Goal: Task Accomplishment & Management: Use online tool/utility

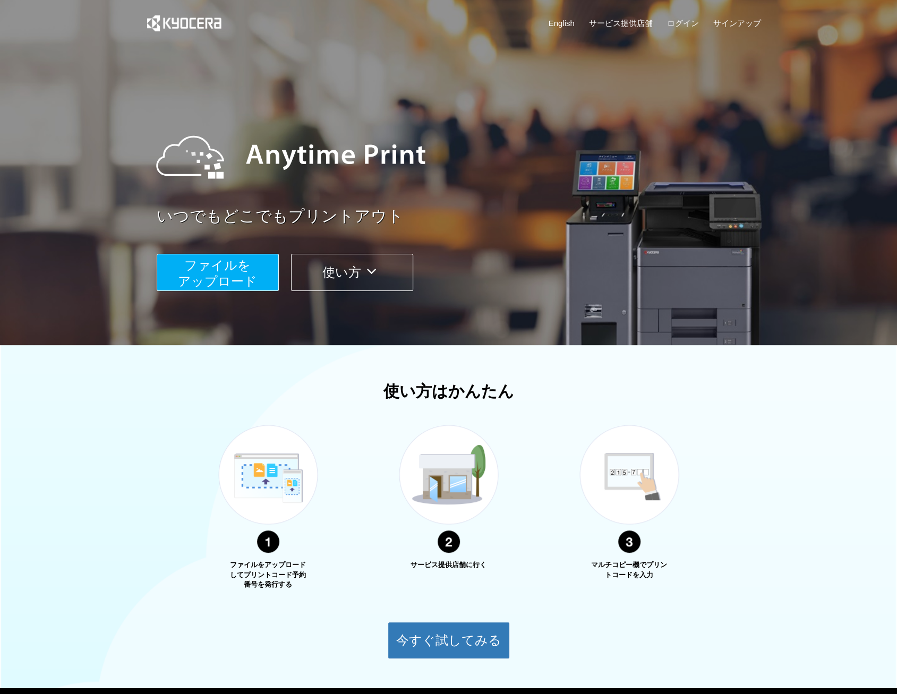
click at [230, 278] on span "ファイルを ​​アップロード" at bounding box center [217, 273] width 79 height 30
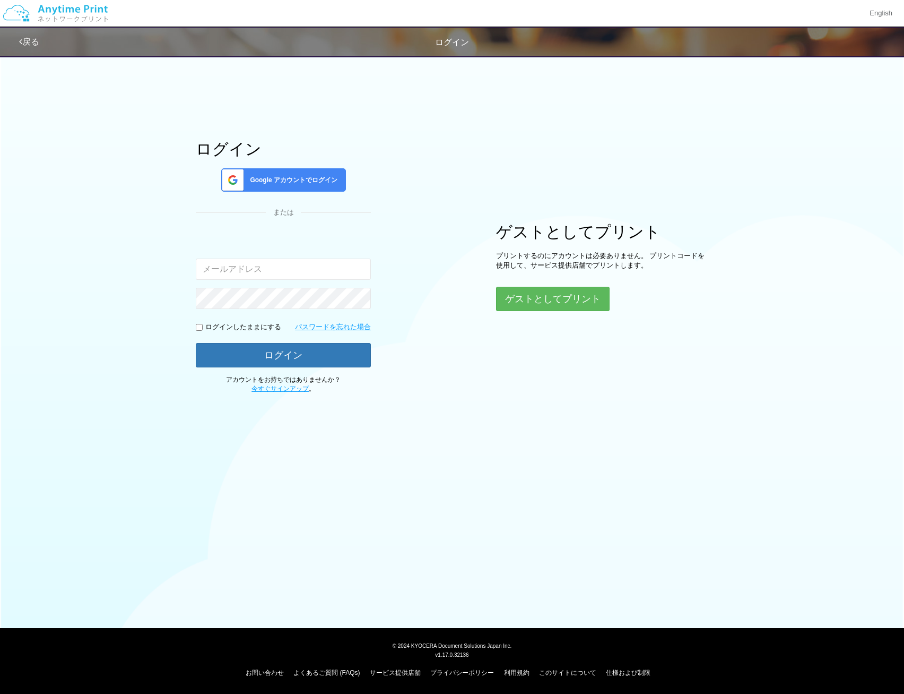
click at [289, 179] on span "Google アカウントでログイン" at bounding box center [292, 180] width 92 height 9
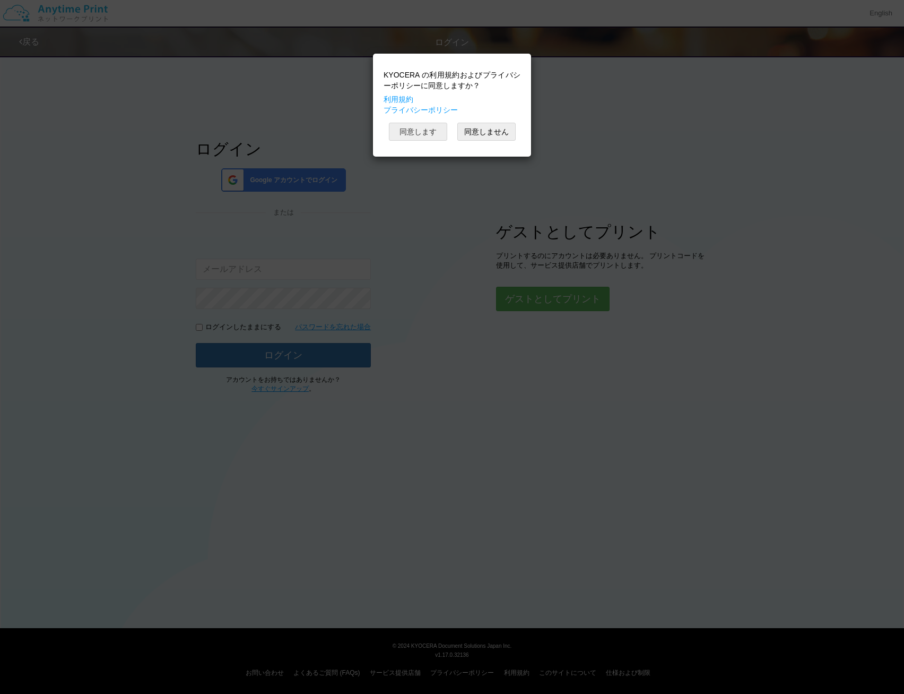
click at [405, 135] on button "同意します" at bounding box center [418, 132] width 58 height 18
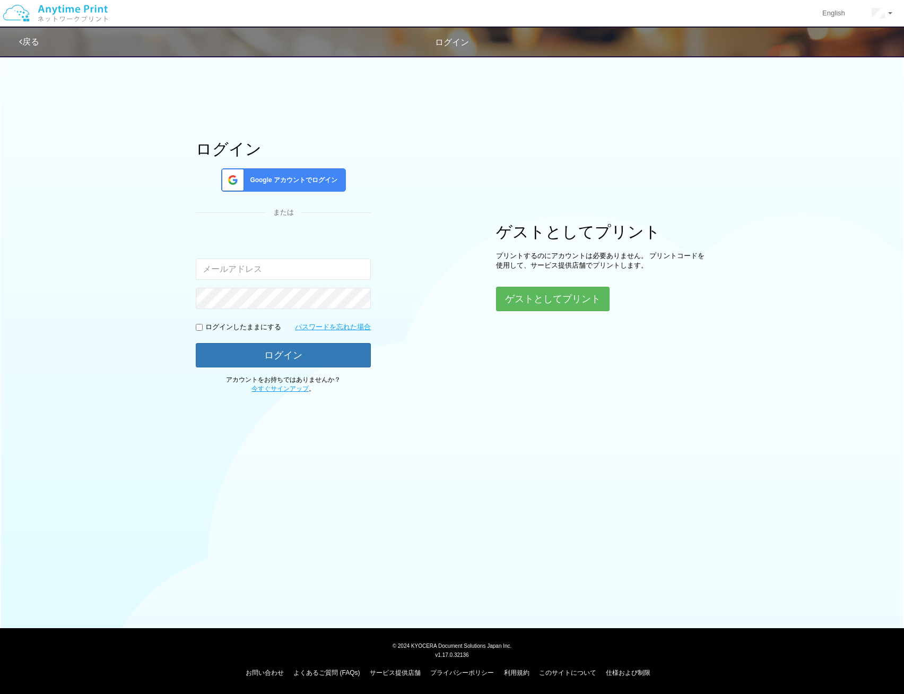
click at [123, 346] on div "ログイン Google アカウントでログイン または 入力されたメールアドレスまたはパスワードが正しくありません。 ログインしたままにする パスワードを忘れた…" at bounding box center [452, 221] width 904 height 343
drag, startPoint x: 259, startPoint y: 260, endPoint x: 262, endPoint y: 270, distance: 11.1
click at [259, 260] on input "email" at bounding box center [283, 268] width 175 height 21
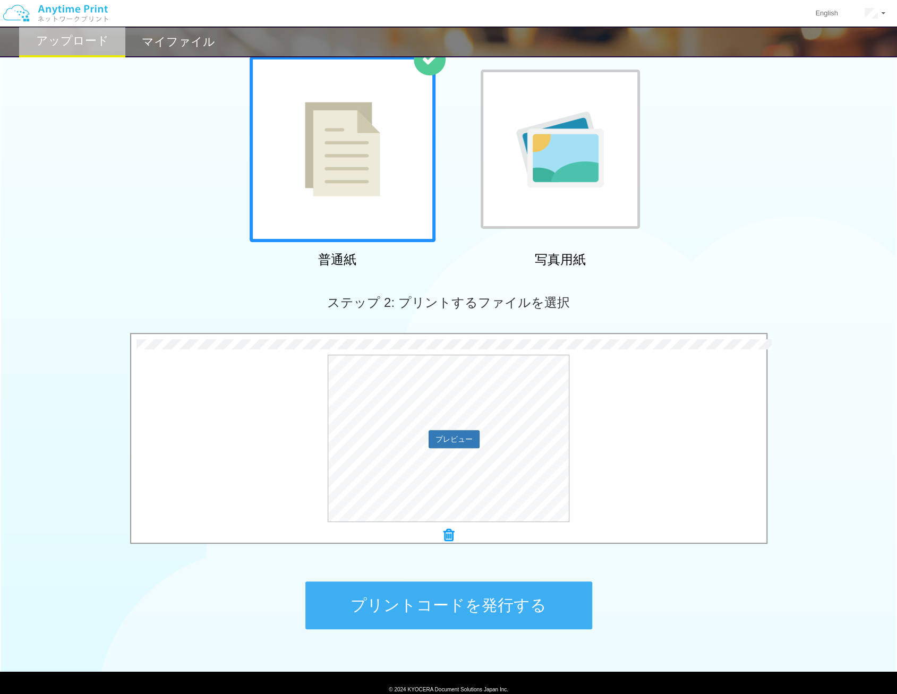
scroll to position [113, 0]
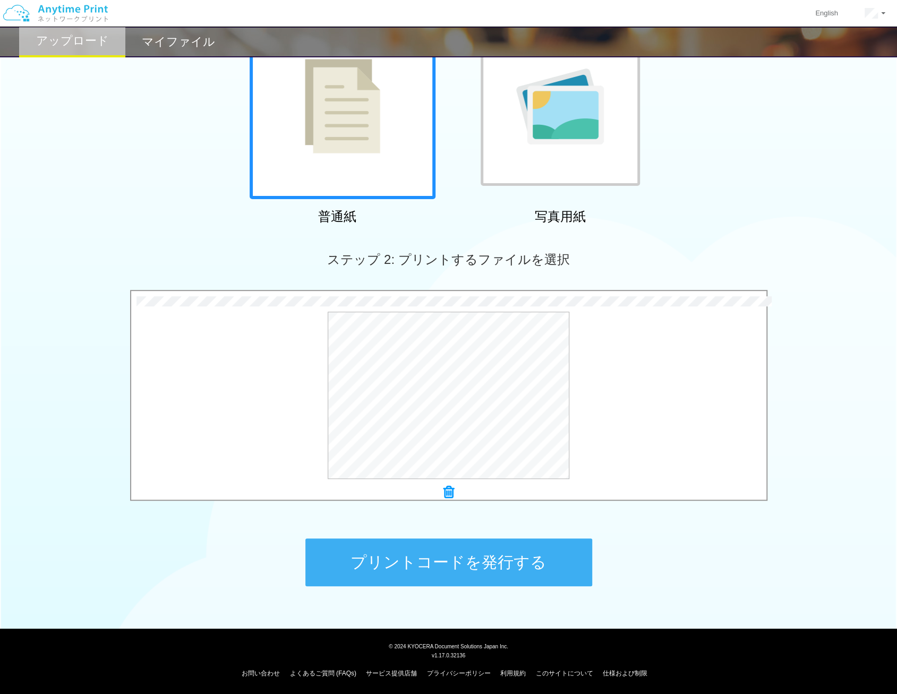
click at [406, 558] on button "プリントコードを発行する" at bounding box center [448, 562] width 287 height 48
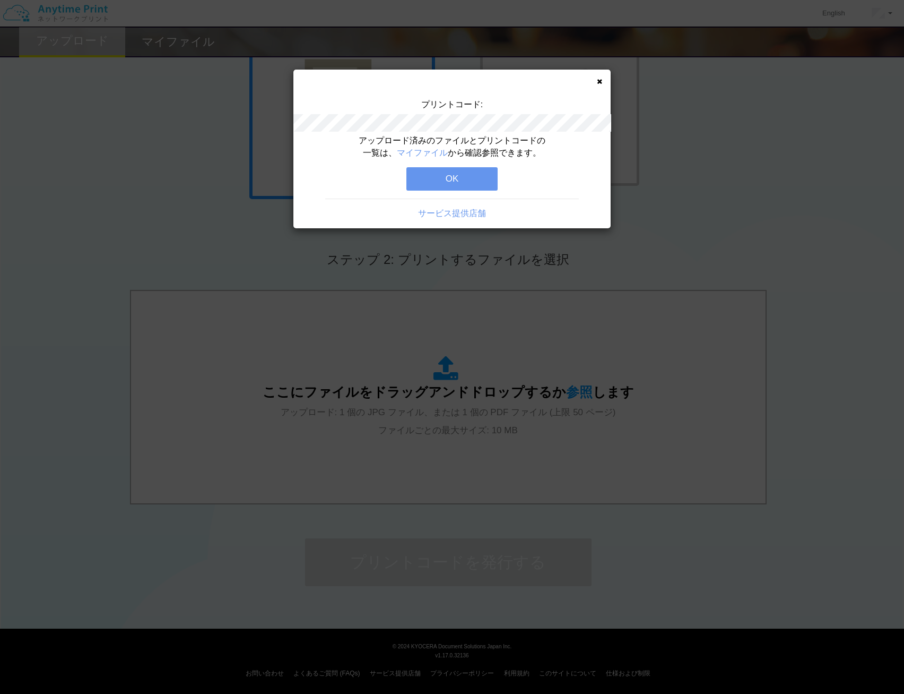
click at [466, 171] on button "OK" at bounding box center [452, 178] width 91 height 23
